Goal: Task Accomplishment & Management: Use online tool/utility

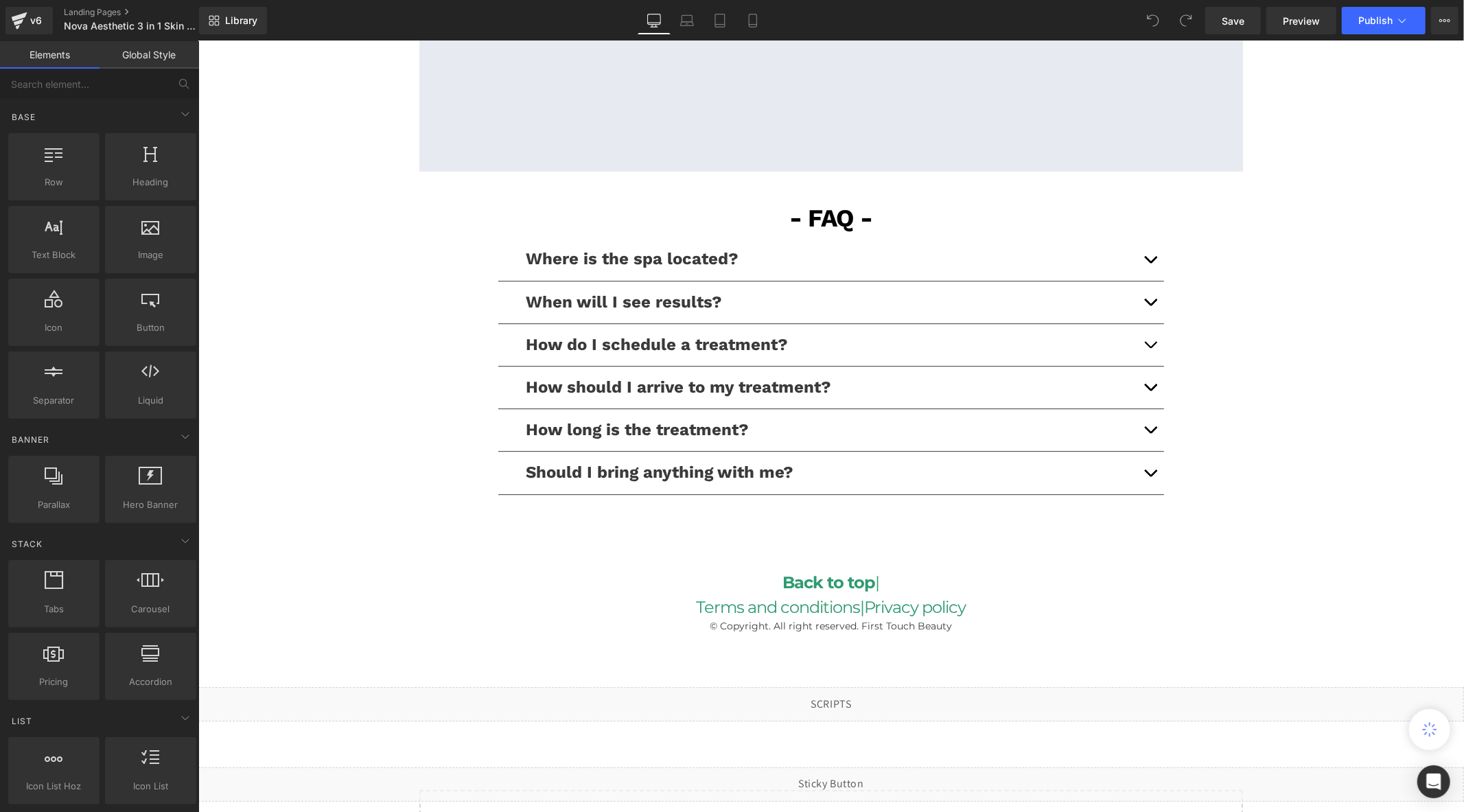
scroll to position [3363, 0]
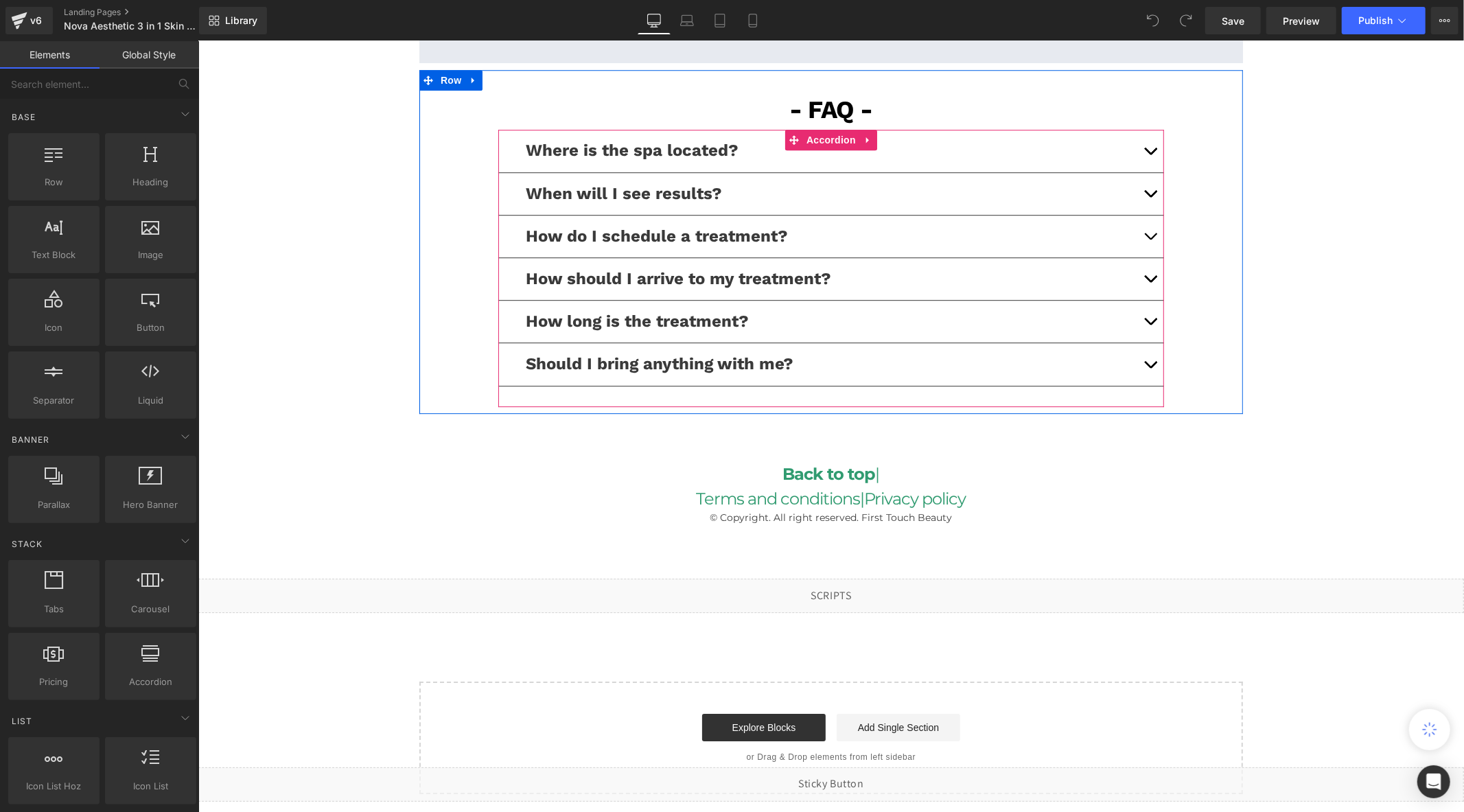
click at [1150, 239] on span "button" at bounding box center [1150, 239] width 0 height 0
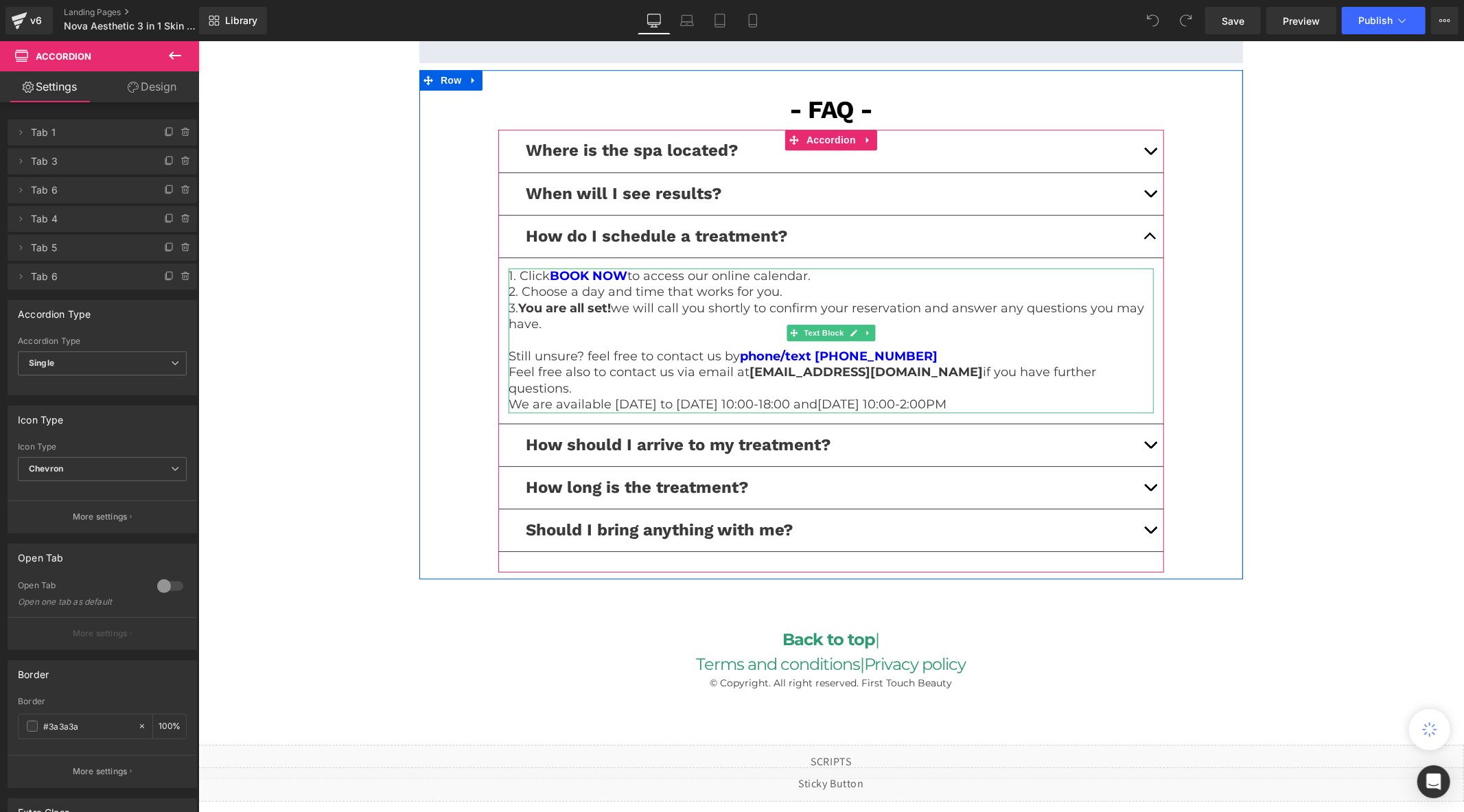
click at [938, 334] on p at bounding box center [830, 340] width 645 height 16
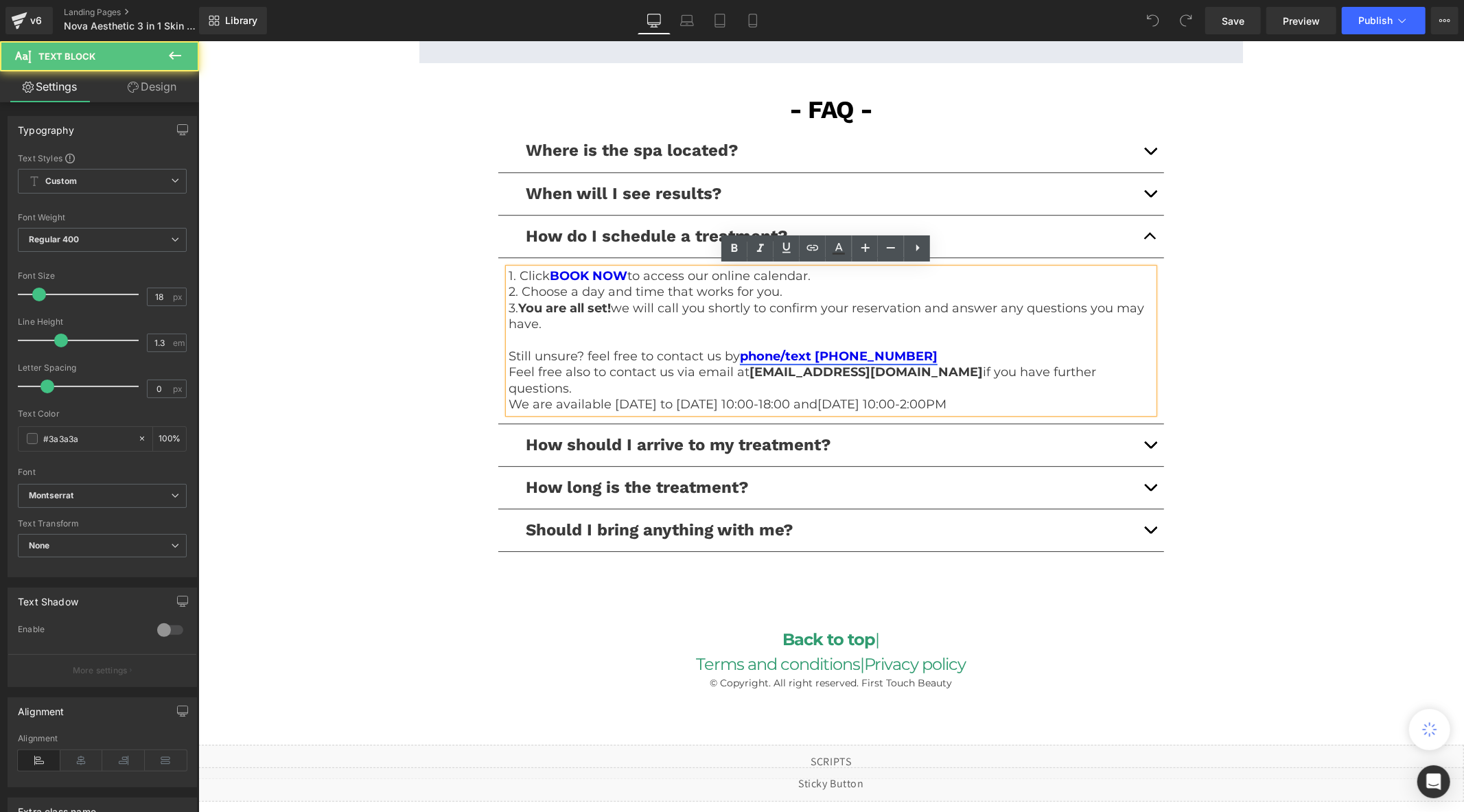
click at [861, 348] on link "phone/text [PHONE_NUMBER]" at bounding box center [837, 355] width 197 height 15
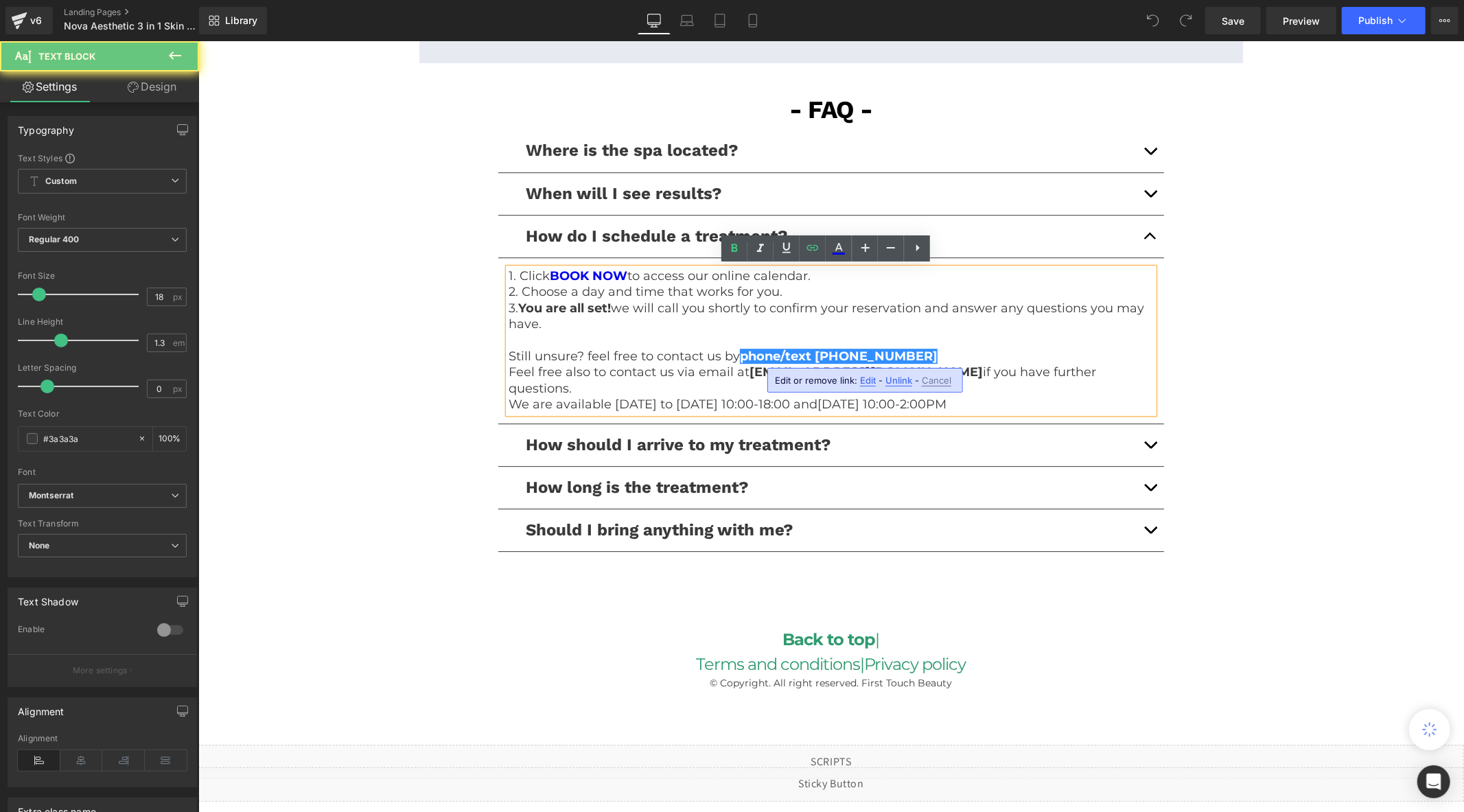
drag, startPoint x: 895, startPoint y: 381, endPoint x: 694, endPoint y: 340, distance: 205.1
click at [895, 381] on span "Unlink" at bounding box center [899, 381] width 27 height 12
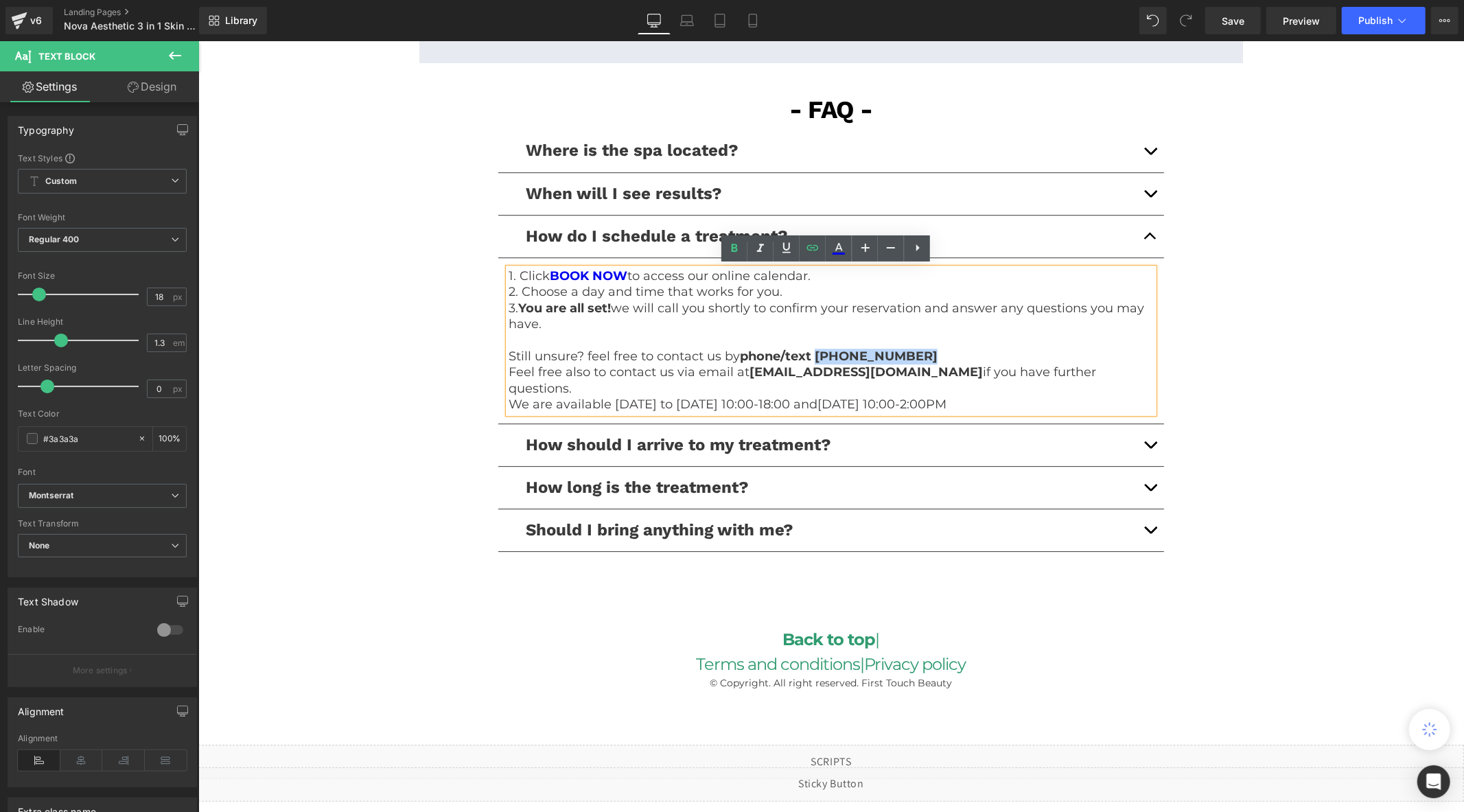
drag, startPoint x: 904, startPoint y: 350, endPoint x: 812, endPoint y: 353, distance: 92.0
click at [812, 353] on p "Still unsure? feel free to contact us by phone/text [PHONE_NUMBER]" at bounding box center [830, 356] width 645 height 16
paste div
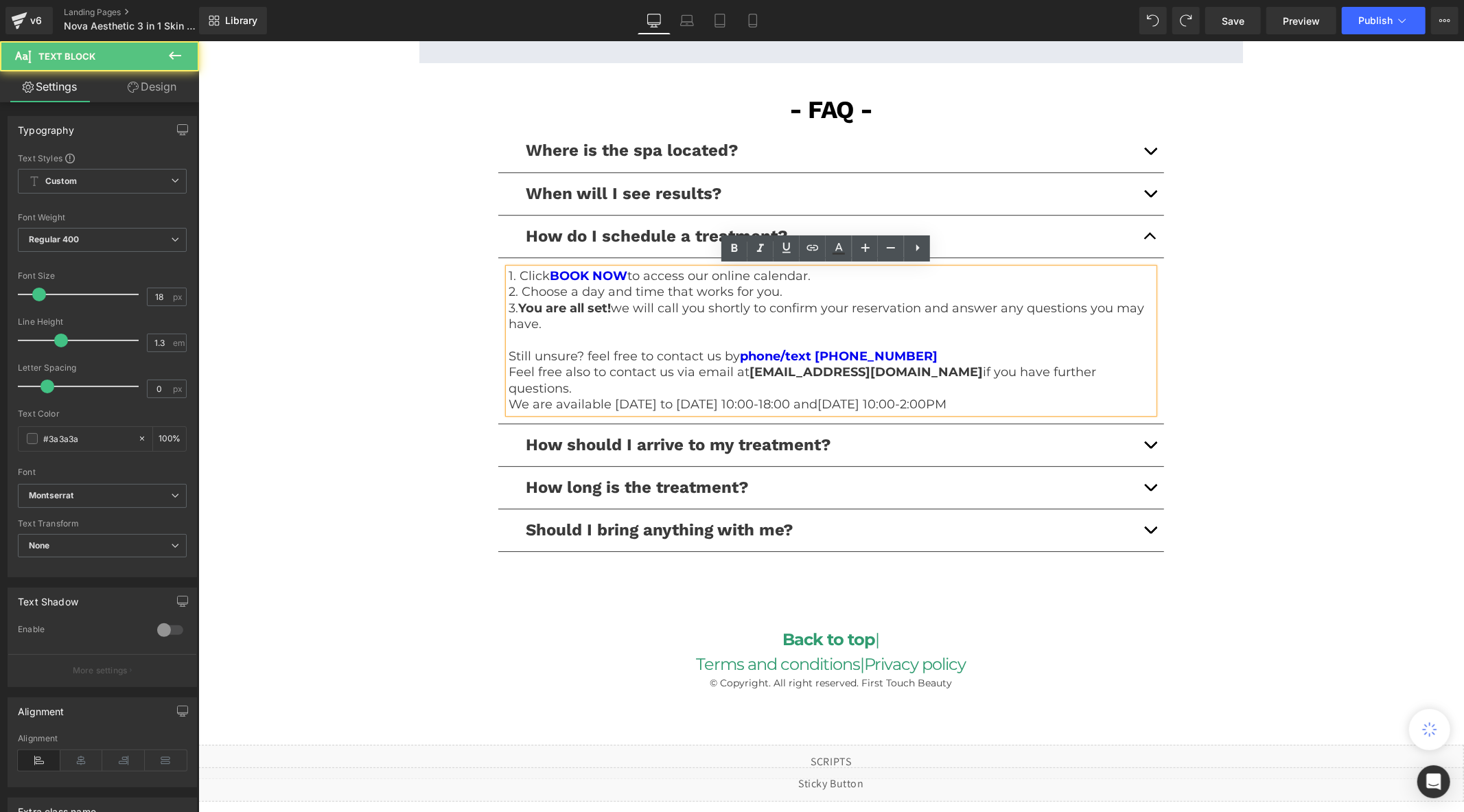
click at [913, 332] on p at bounding box center [830, 340] width 645 height 16
click at [886, 348] on link "phone/text [PHONE_NUMBER]" at bounding box center [837, 355] width 197 height 15
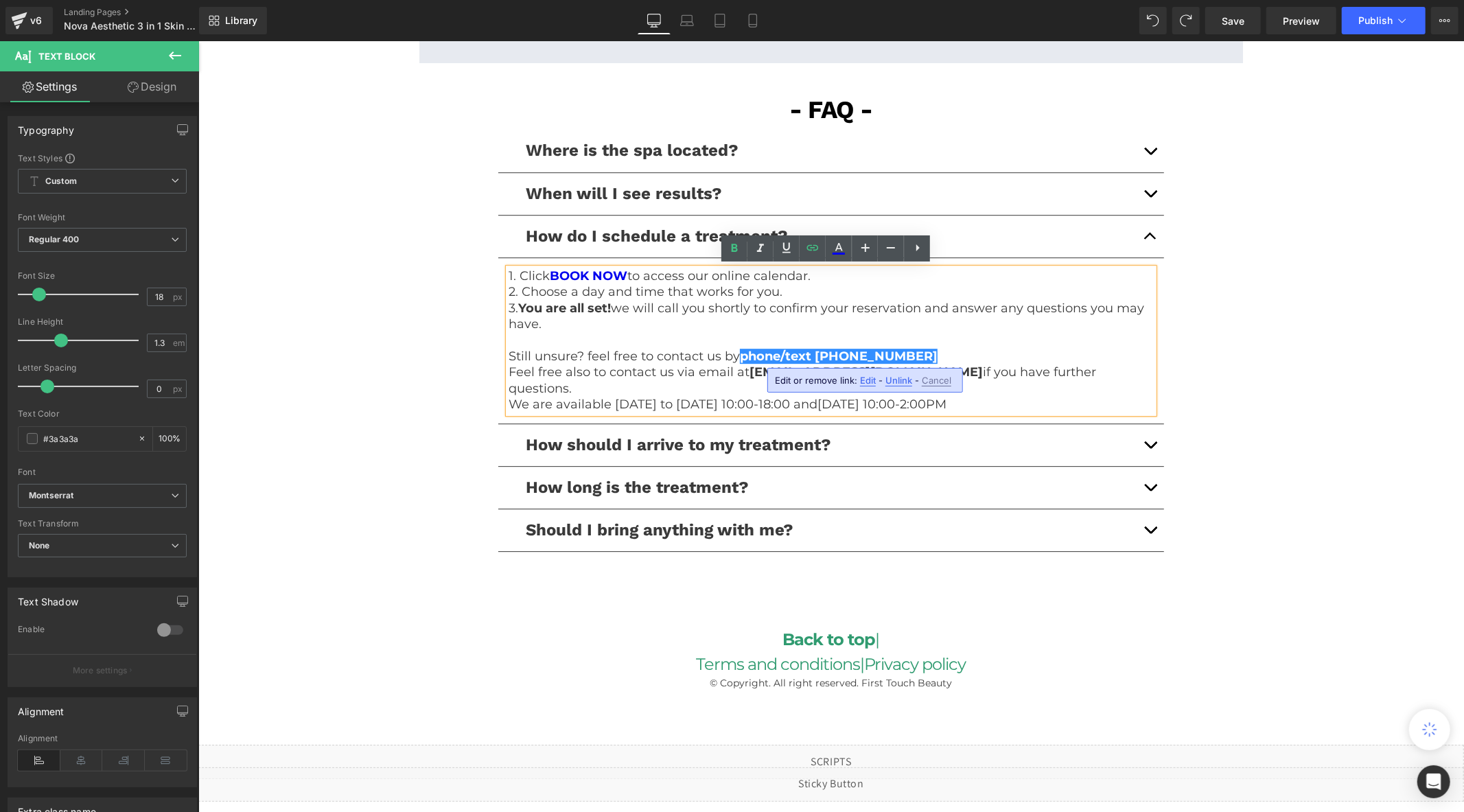
click at [893, 375] on span "Unlink" at bounding box center [899, 381] width 27 height 12
drag, startPoint x: 902, startPoint y: 352, endPoint x: 813, endPoint y: 357, distance: 89.1
click at [813, 357] on p "Still unsure? feel free to contact us by phone/text [PHONE_NUMBER]" at bounding box center [830, 356] width 645 height 16
click at [917, 352] on p "Still unsure? feel free to contact us by phone/text [PHONE_NUMBER]" at bounding box center [830, 356] width 645 height 16
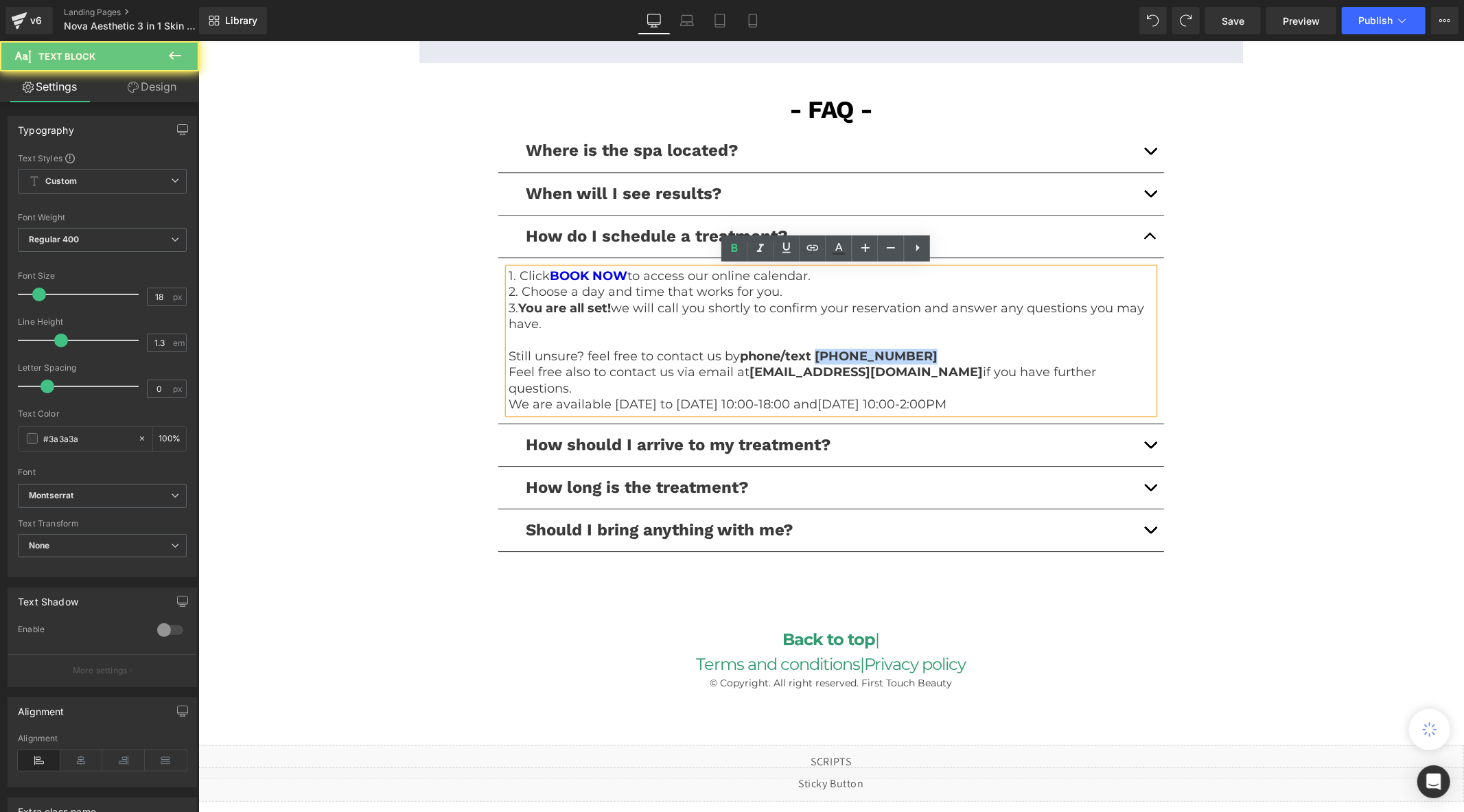
drag, startPoint x: 863, startPoint y: 358, endPoint x: 812, endPoint y: 358, distance: 51.0
click at [812, 358] on p "Still unsure? feel free to contact us by phone/text [PHONE_NUMBER]" at bounding box center [830, 356] width 645 height 16
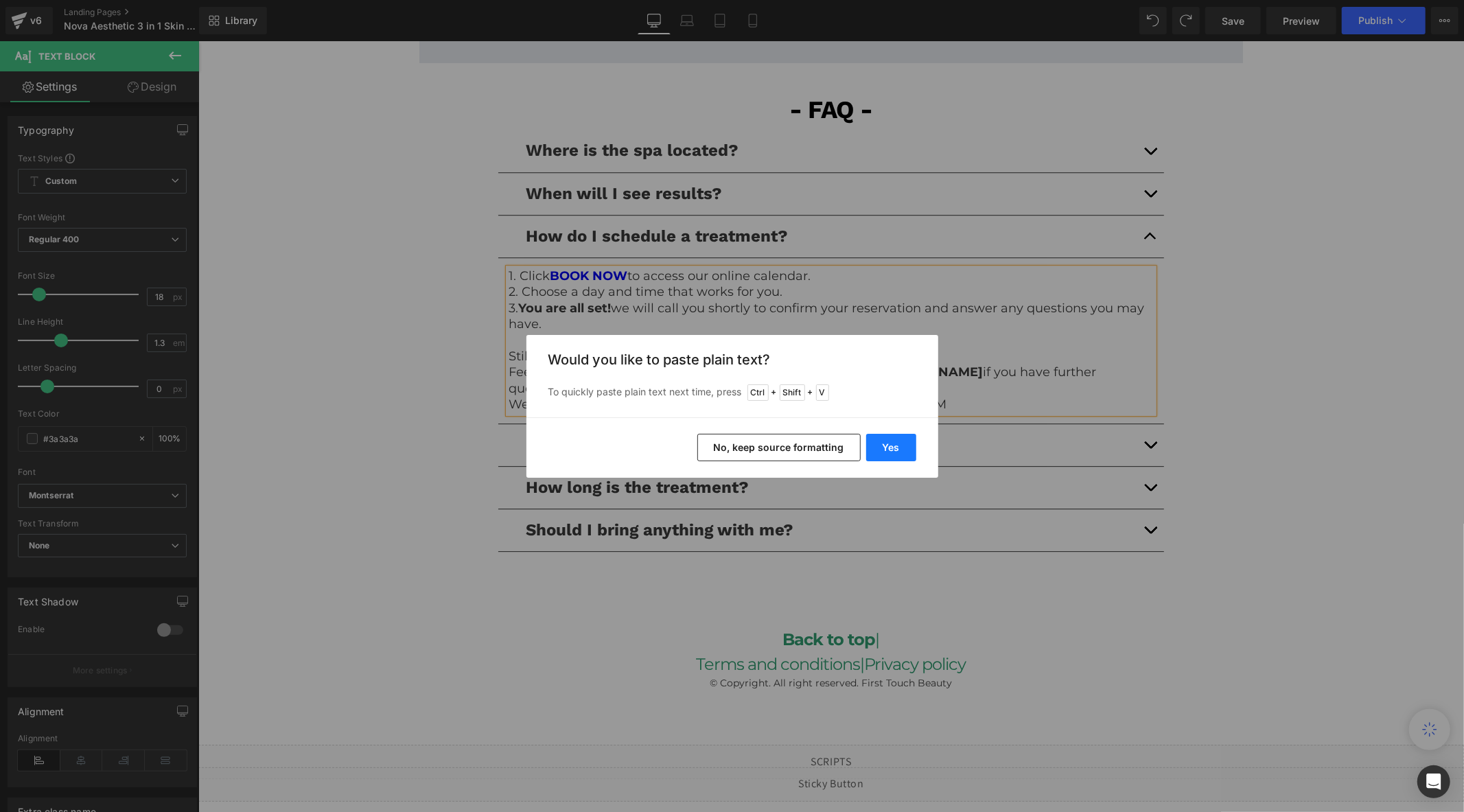
click at [885, 443] on button "Yes" at bounding box center [891, 447] width 50 height 27
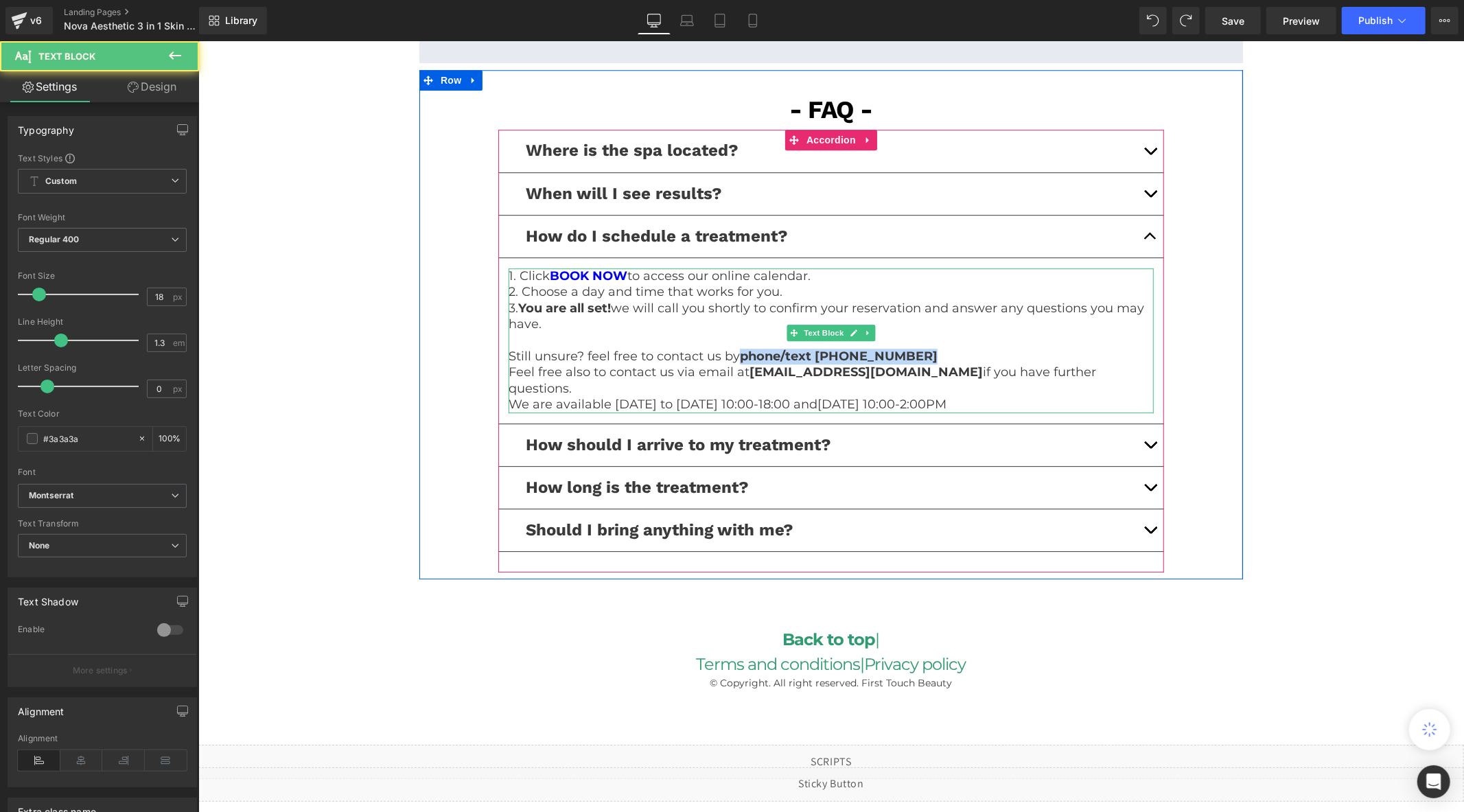
drag, startPoint x: 906, startPoint y: 354, endPoint x: 738, endPoint y: 360, distance: 168.1
click at [738, 360] on p "Still unsure? feel free to contact us by phone/text [PHONE_NUMBER]" at bounding box center [830, 356] width 645 height 16
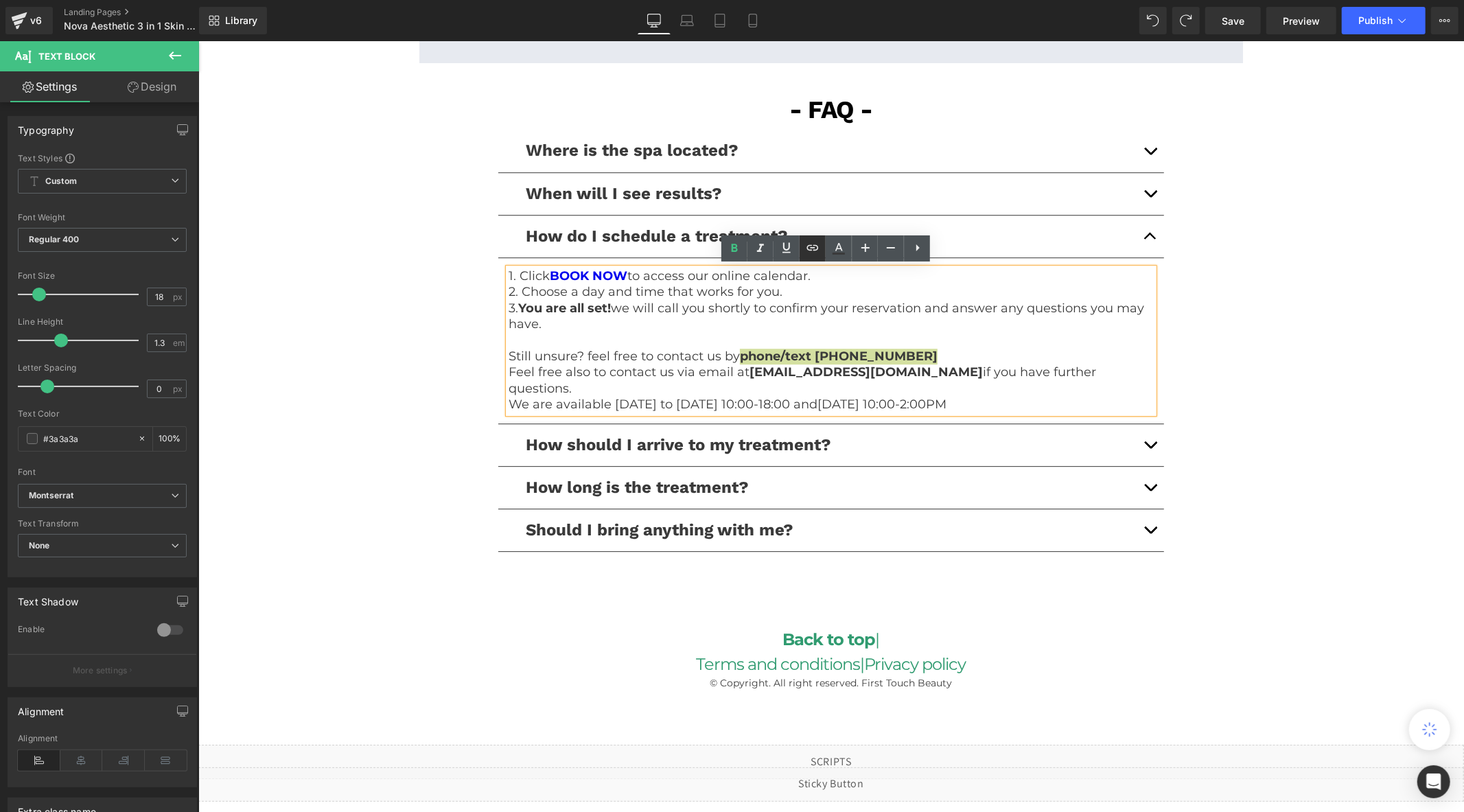
click at [814, 252] on icon at bounding box center [812, 248] width 17 height 17
click at [817, 386] on input "text" at bounding box center [857, 385] width 211 height 34
type input "tel:[PHONE_NUMBER]"
click at [978, 387] on icon "button" at bounding box center [977, 385] width 17 height 17
click at [844, 779] on div "Liquid" at bounding box center [830, 783] width 1265 height 34
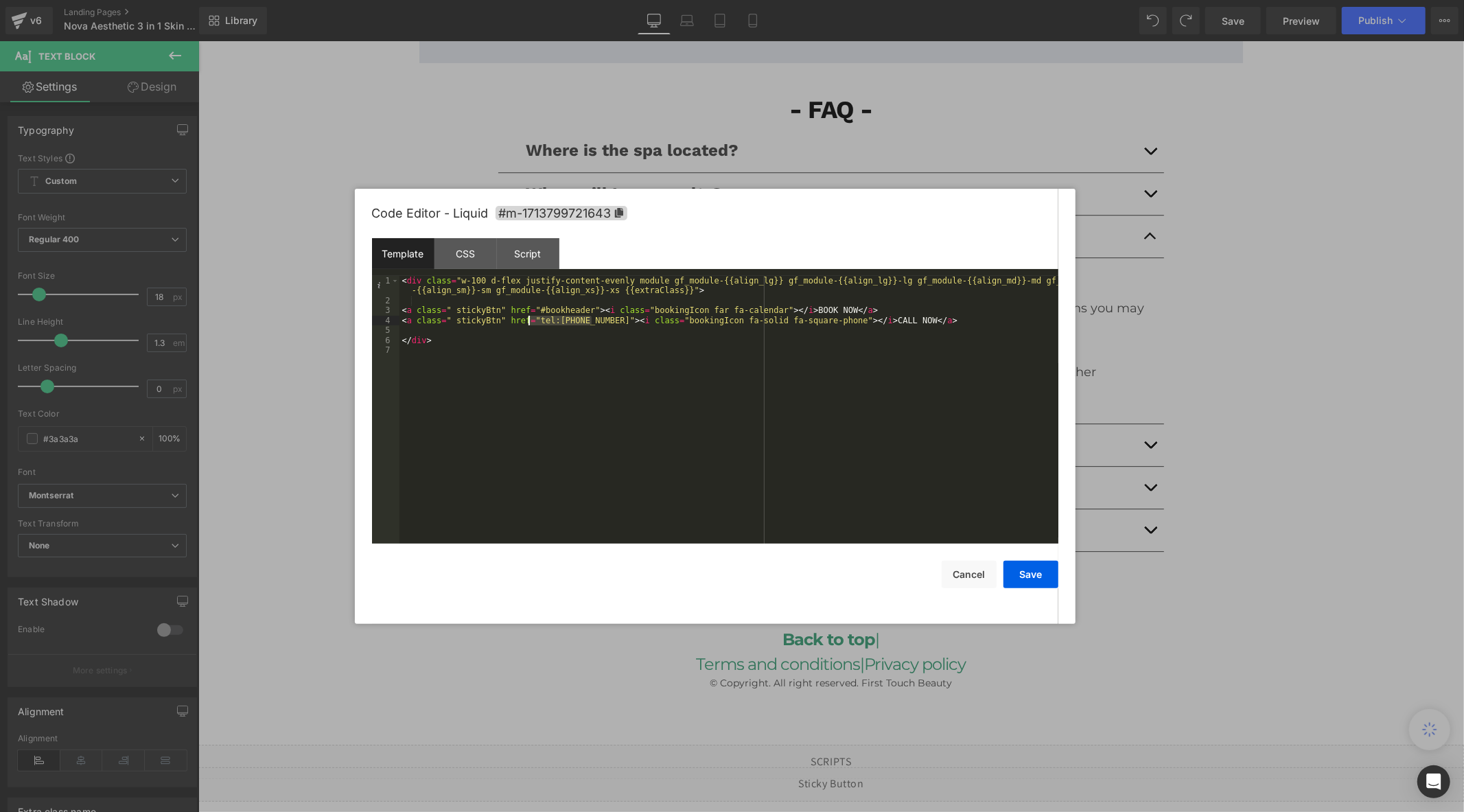
drag, startPoint x: 590, startPoint y: 324, endPoint x: 529, endPoint y: 323, distance: 61.0
click at [529, 323] on div "< div class = "w-100 d-flex justify-content-evenly module gf_module-{{align_lg}…" at bounding box center [728, 424] width 658 height 297
click at [1027, 570] on button "Save" at bounding box center [1030, 574] width 55 height 27
drag, startPoint x: 839, startPoint y: 778, endPoint x: 1037, endPoint y: 818, distance: 202.0
click at [839, 778] on div "Liquid" at bounding box center [830, 783] width 1265 height 34
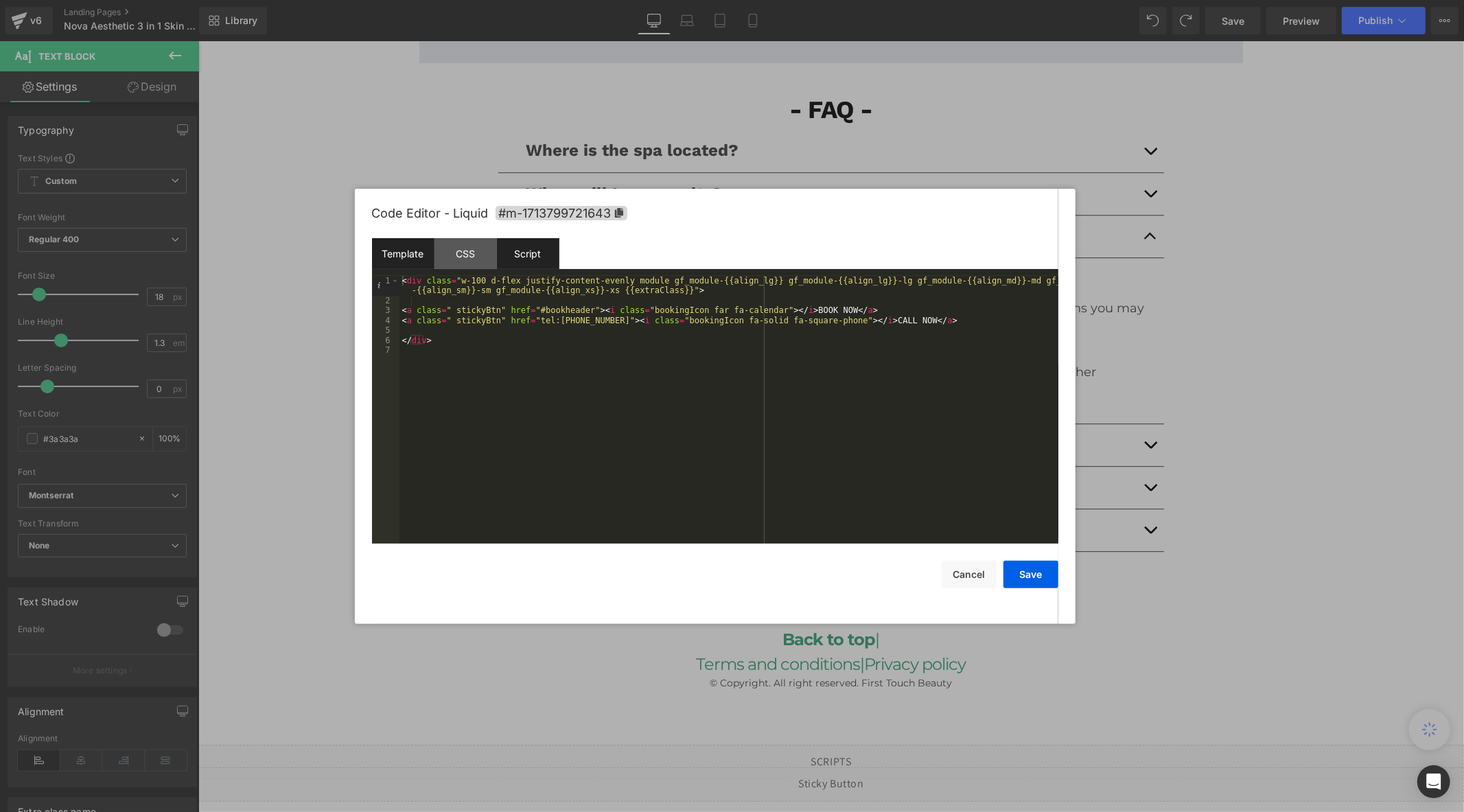
click at [525, 252] on div "Script" at bounding box center [528, 253] width 62 height 31
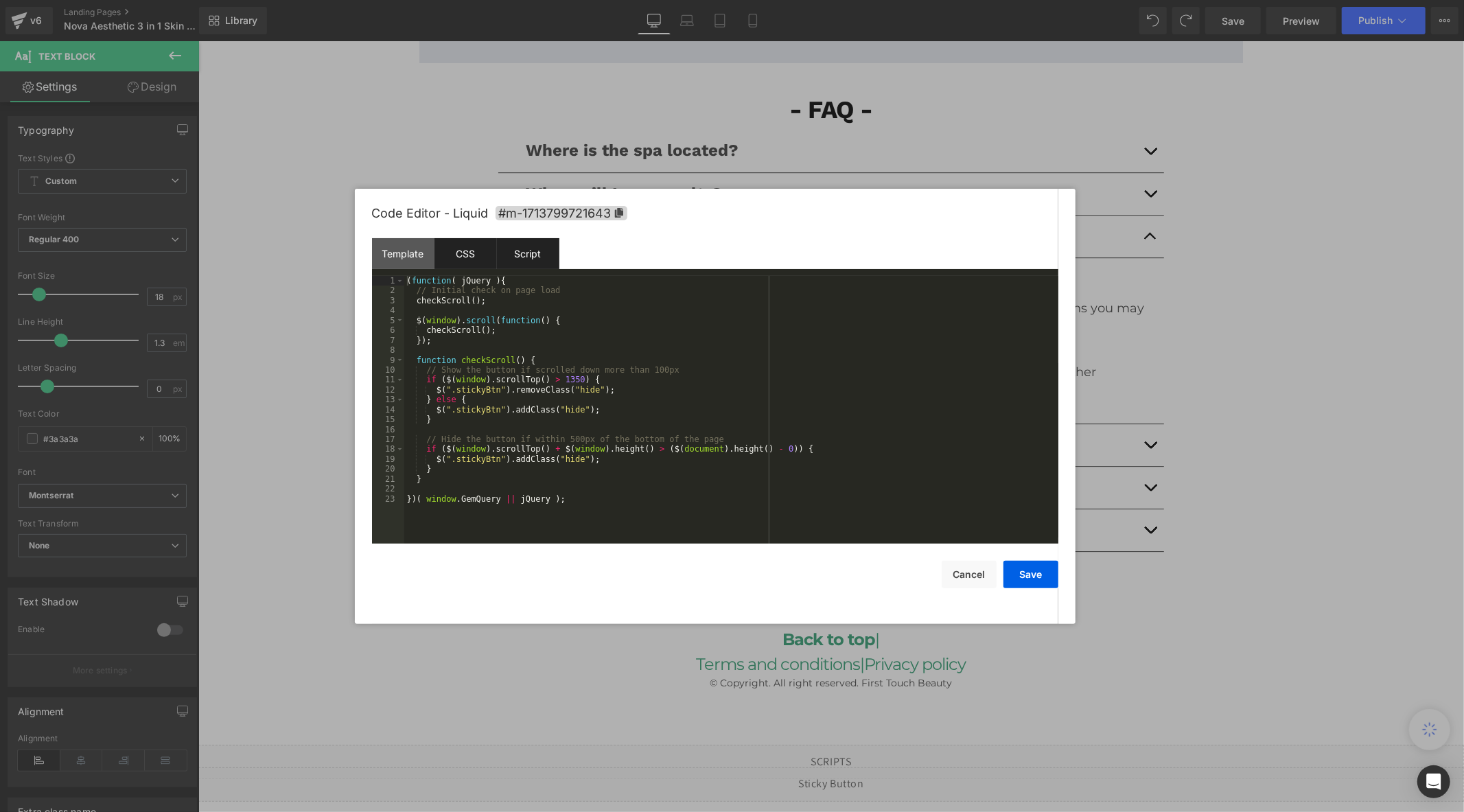
click at [467, 249] on div "CSS" at bounding box center [466, 253] width 62 height 31
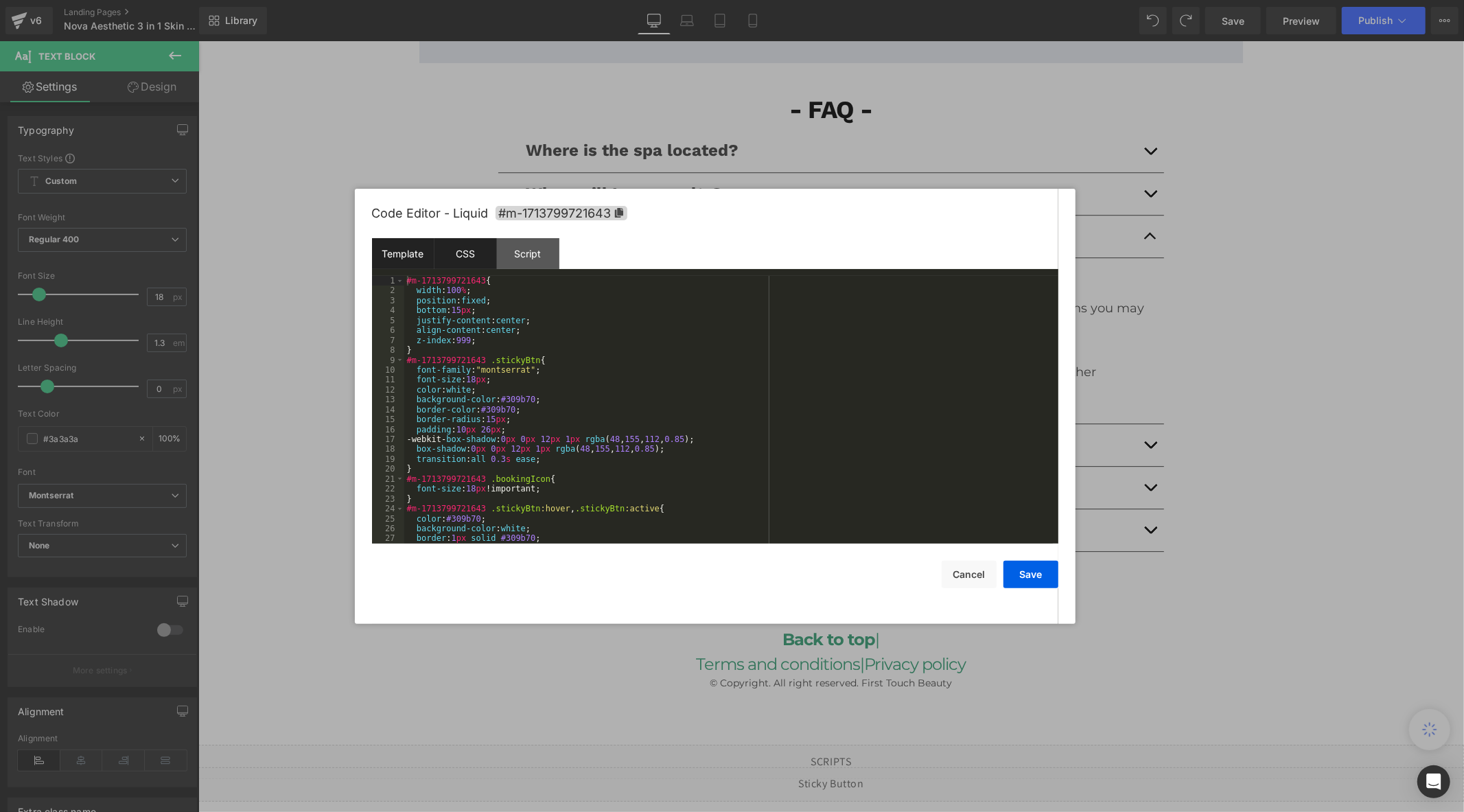
click at [420, 256] on div "Template" at bounding box center [403, 253] width 62 height 31
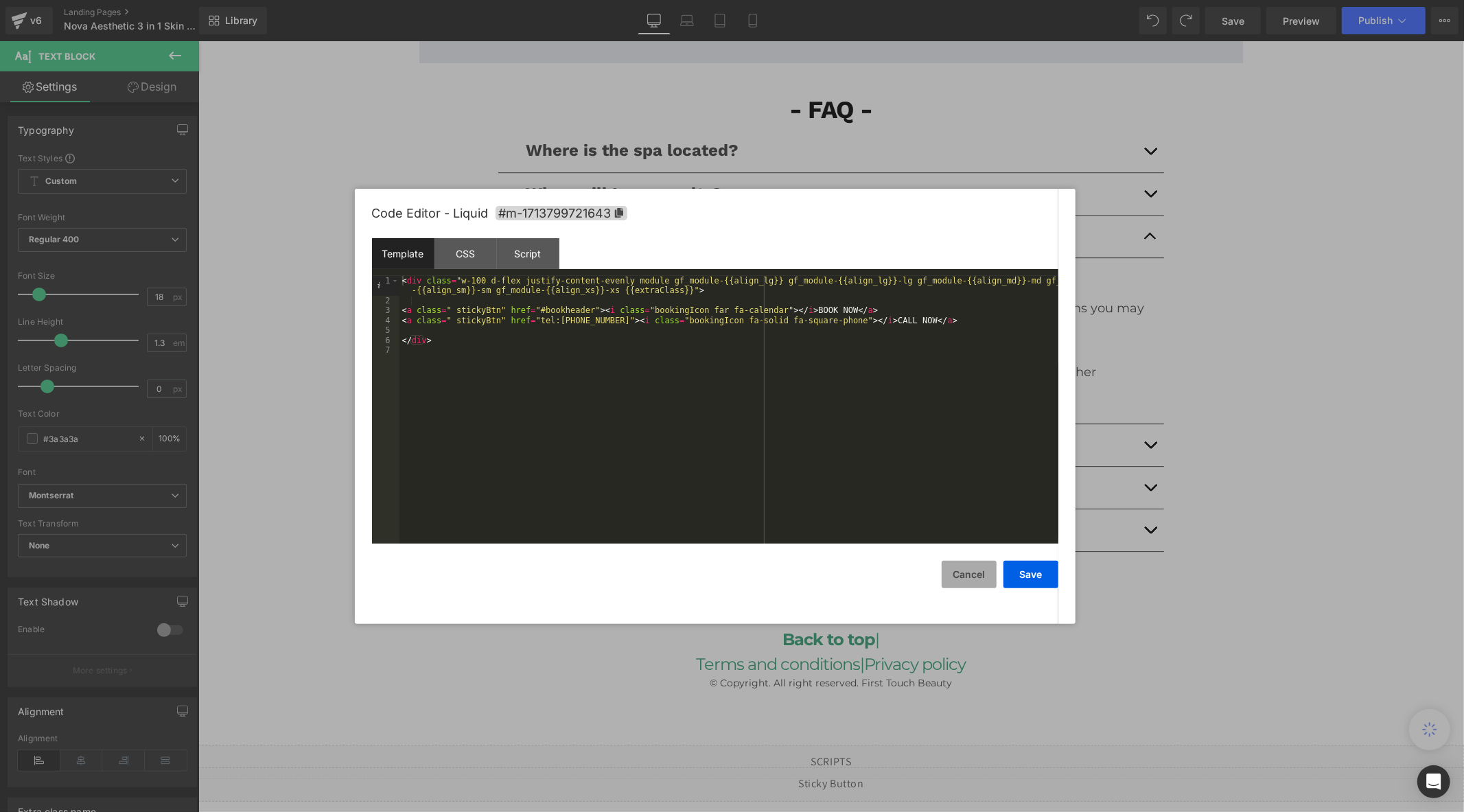
click at [978, 574] on button "Cancel" at bounding box center [969, 574] width 55 height 27
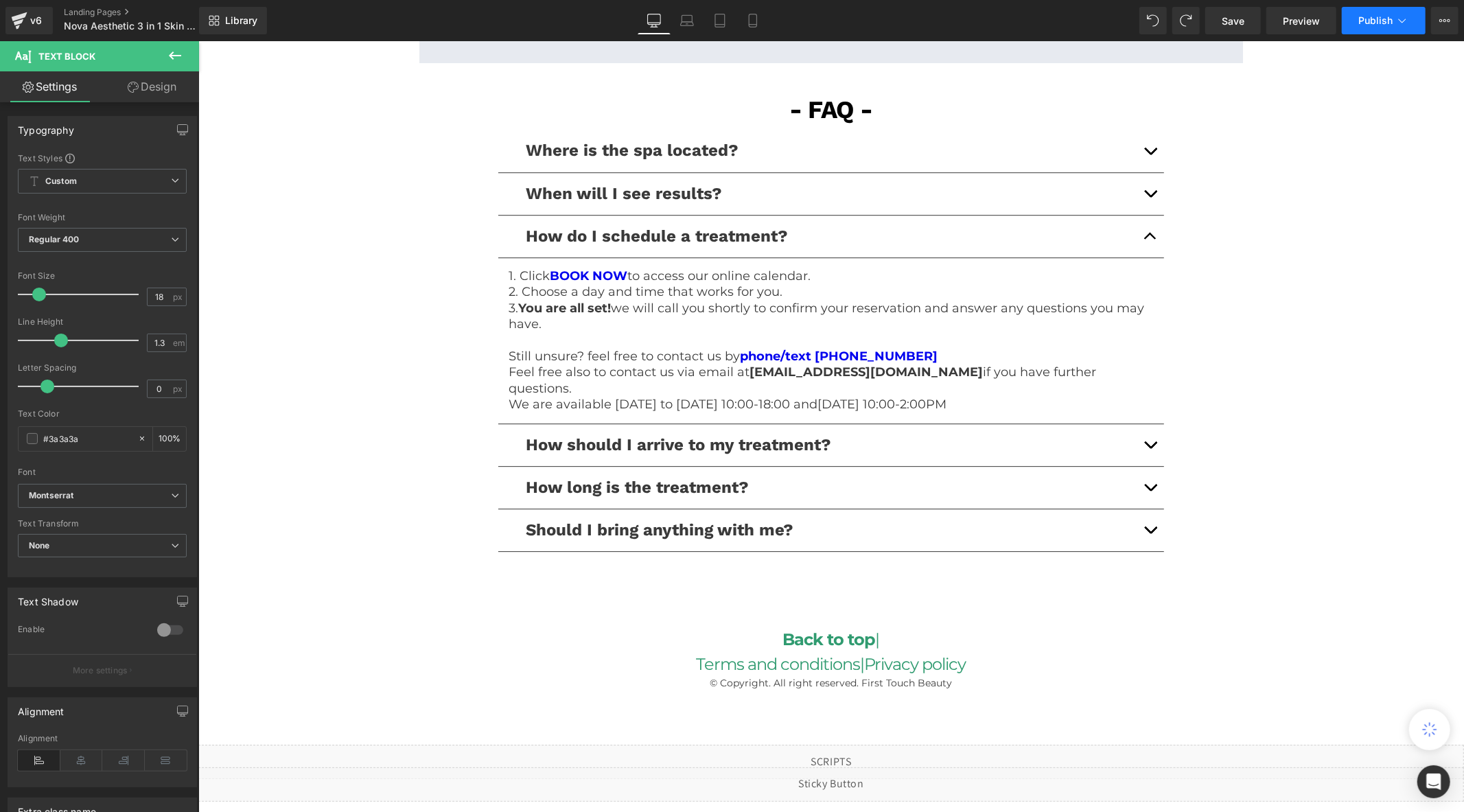
click at [1367, 15] on span "Publish" at bounding box center [1375, 21] width 34 height 11
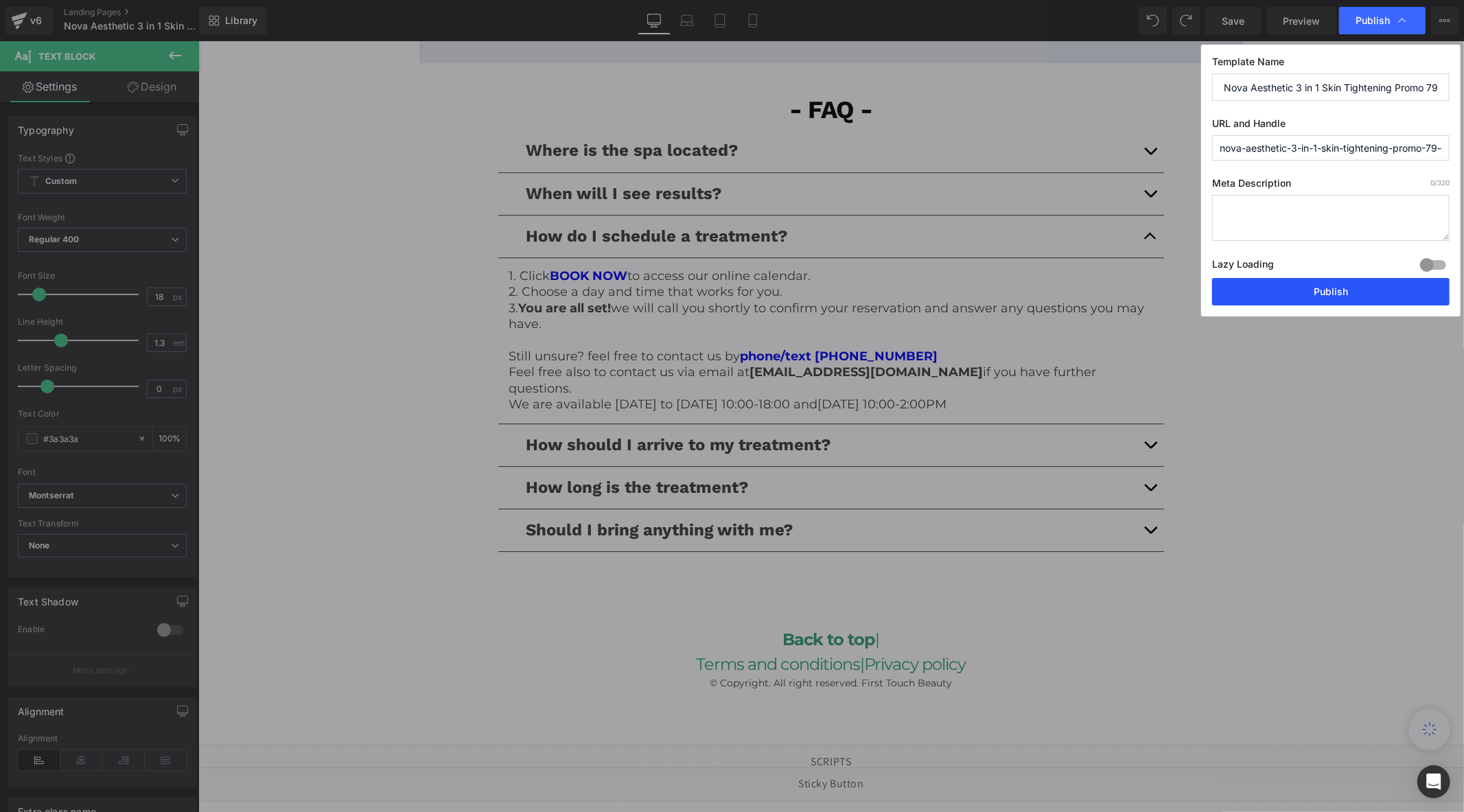
click at [1309, 298] on button "Publish" at bounding box center [1330, 291] width 237 height 27
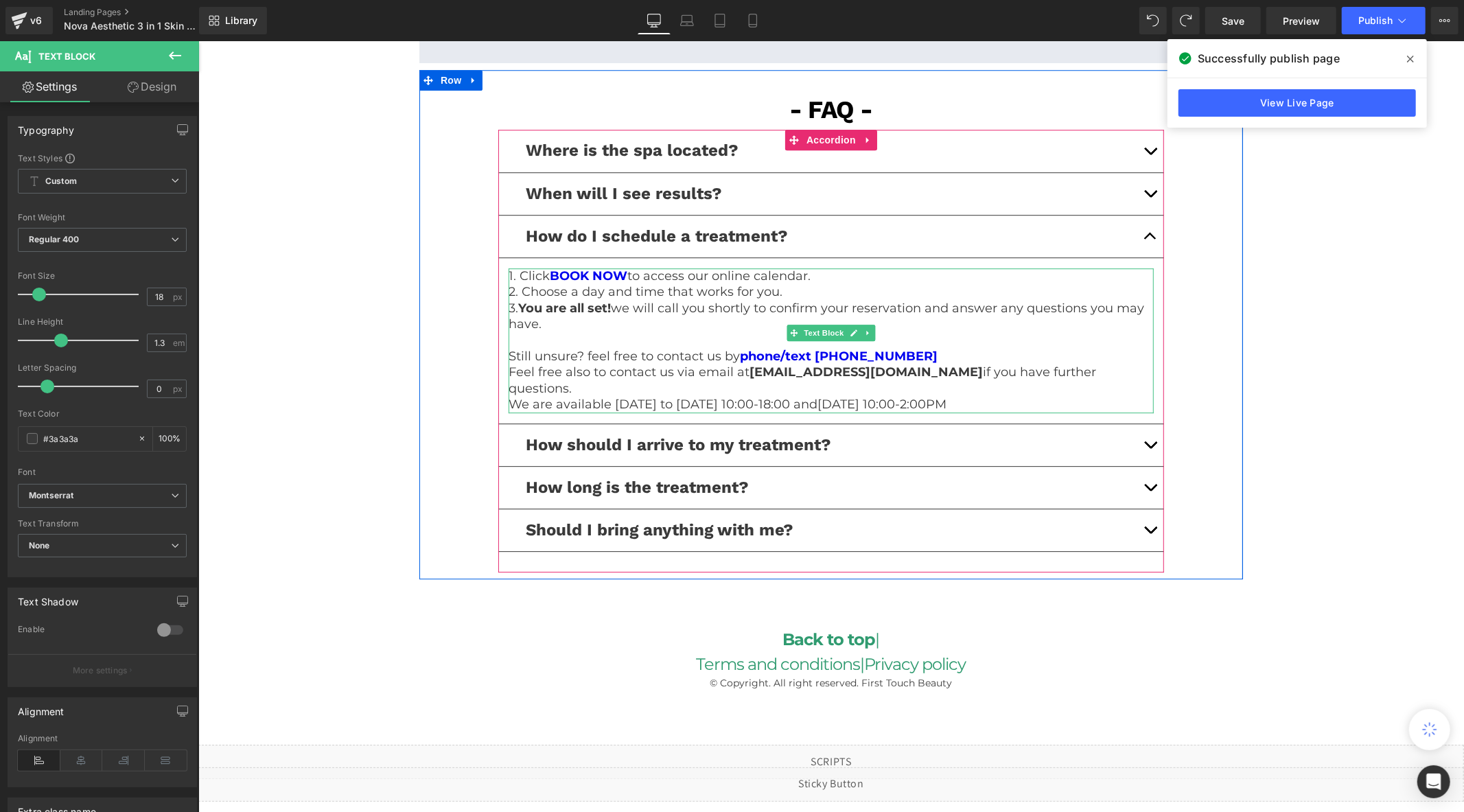
click at [966, 353] on p "Still unsure? feel free to contact us by phone/text [PHONE_NUMBER]" at bounding box center [830, 356] width 645 height 16
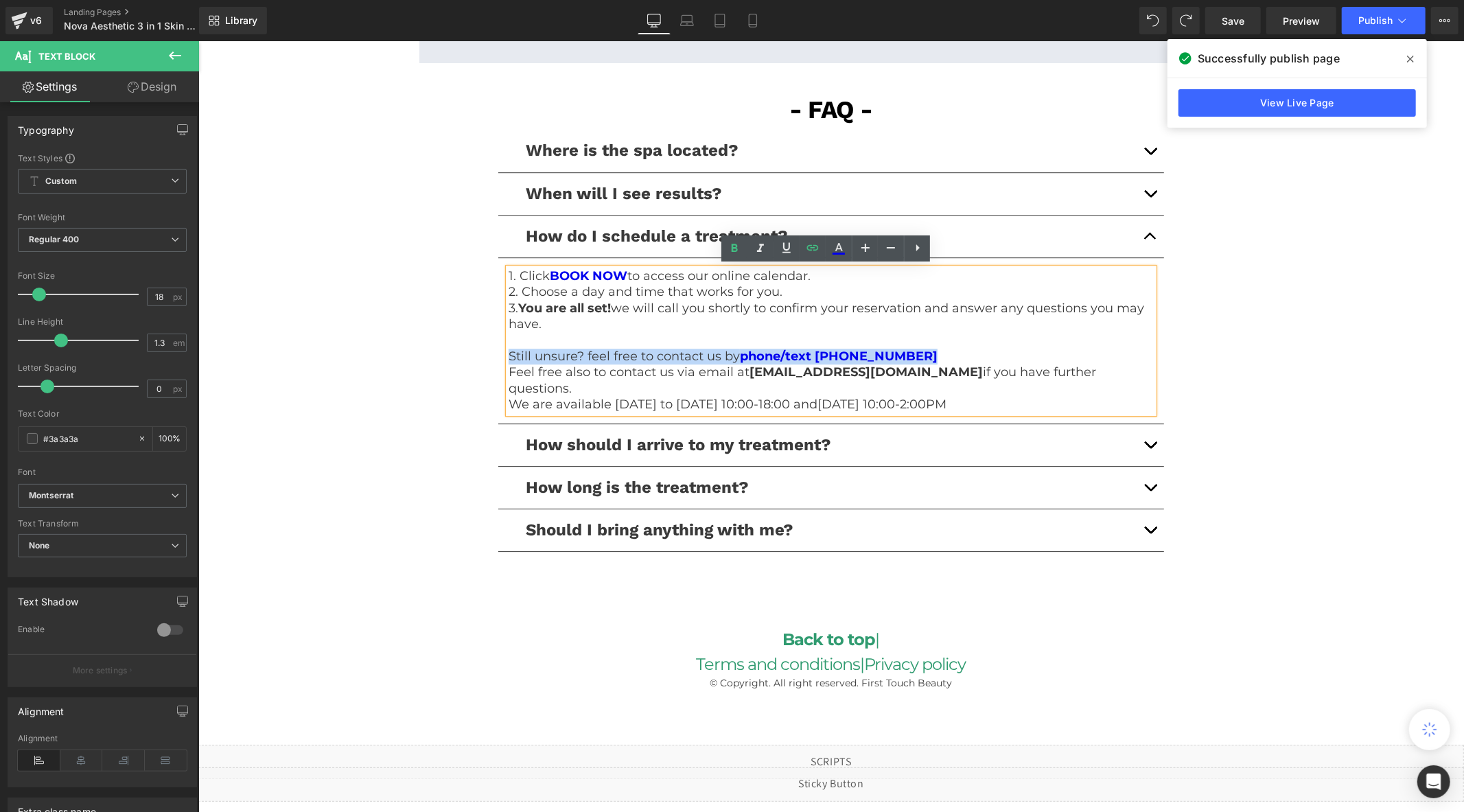
drag, startPoint x: 857, startPoint y: 356, endPoint x: 497, endPoint y: 357, distance: 360.0
click at [498, 357] on article "1. Click BOOK NOW to access our online calendar. 2. Choose a day and time that …" at bounding box center [830, 340] width 666 height 166
copy p "Still unsure? feel free to contact us by phone/text [PHONE_NUMBER]"
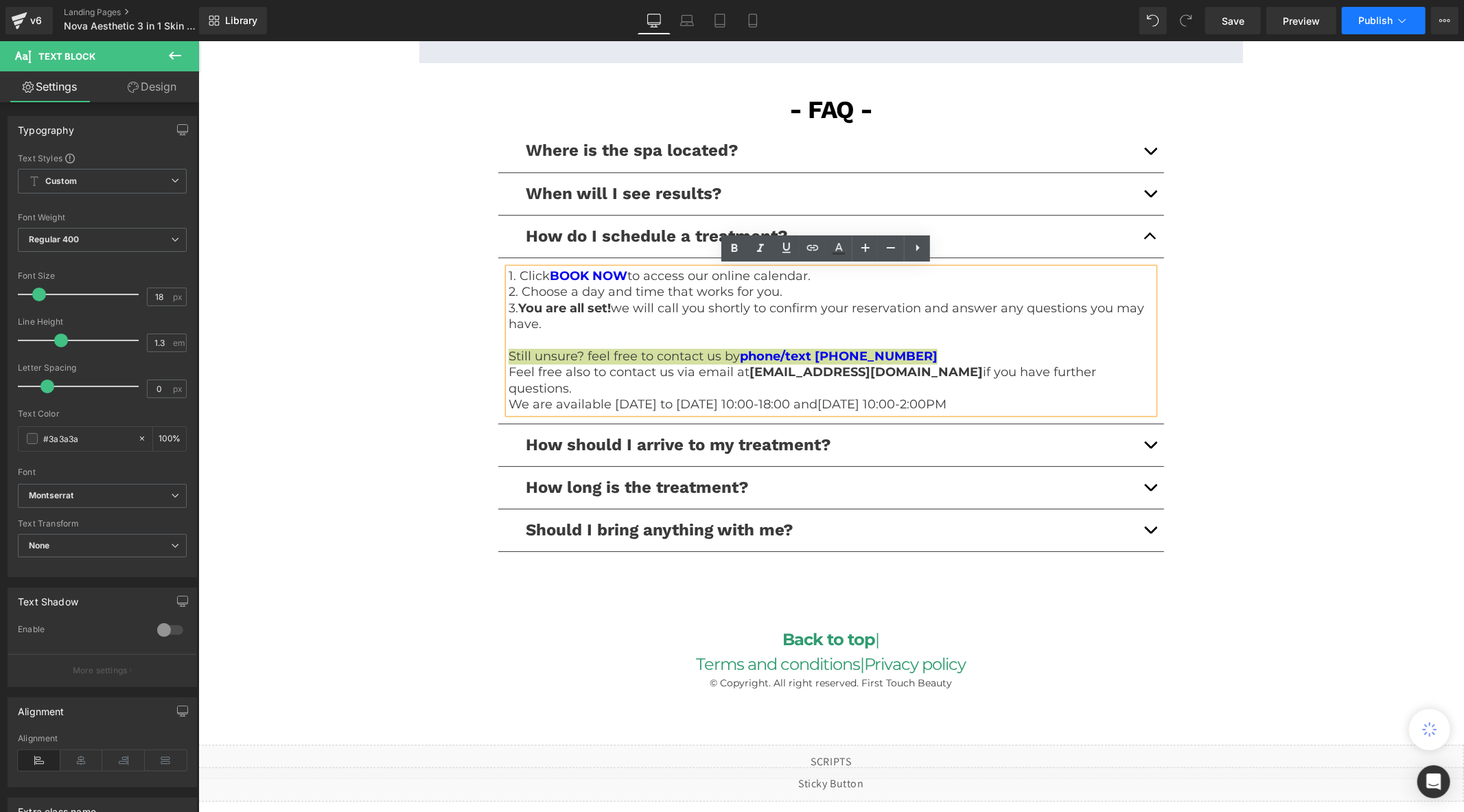
click at [1377, 16] on span "Publish" at bounding box center [1375, 21] width 34 height 11
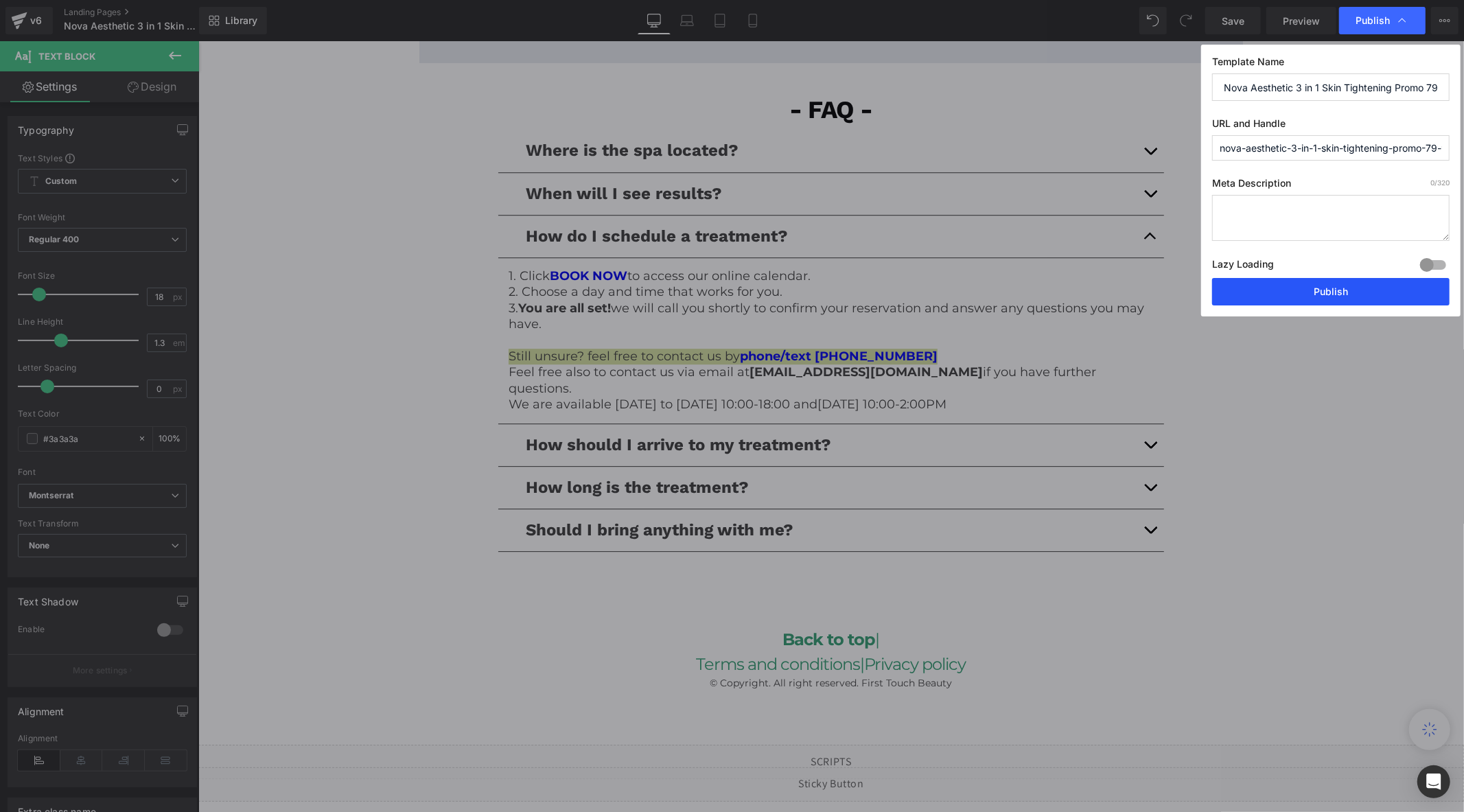
drag, startPoint x: 1289, startPoint y: 291, endPoint x: 584, endPoint y: 22, distance: 754.6
click at [1289, 291] on button "Publish" at bounding box center [1330, 291] width 237 height 27
